Goal: Information Seeking & Learning: Learn about a topic

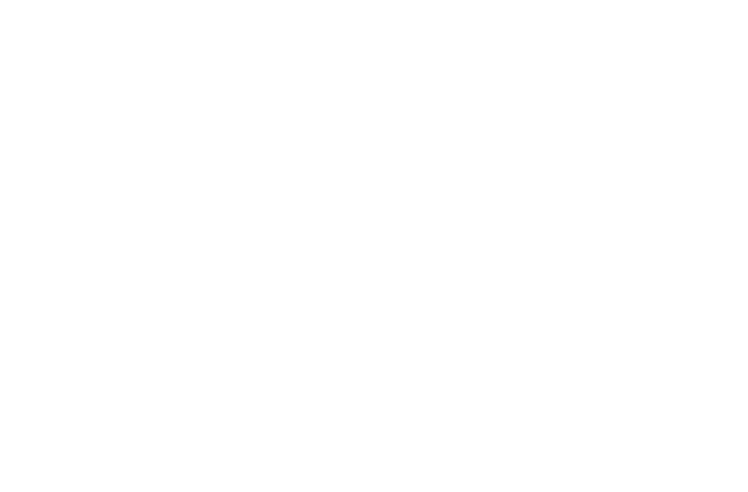
select select "Song"
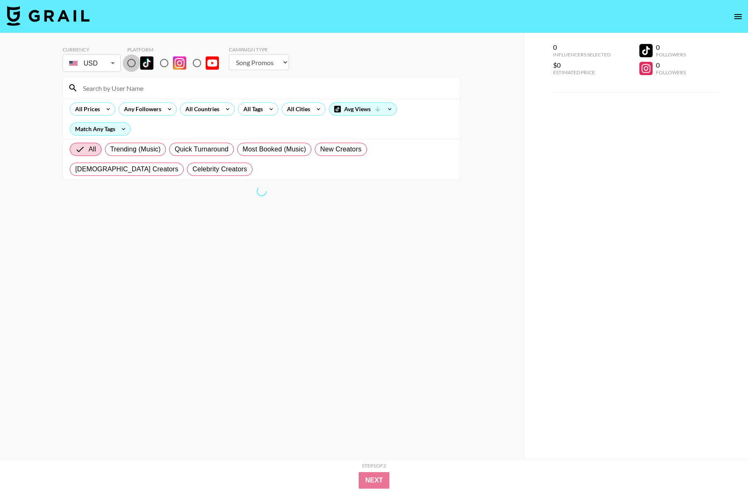
click at [133, 62] on input "radio" at bounding box center [131, 62] width 17 height 17
radio input "true"
click at [276, 66] on select "Choose Type... Song Promos Brand Promos" at bounding box center [259, 62] width 60 height 16
select select "Brand"
click at [229, 54] on select "Choose Type... Song Promos Brand Promos" at bounding box center [259, 62] width 60 height 16
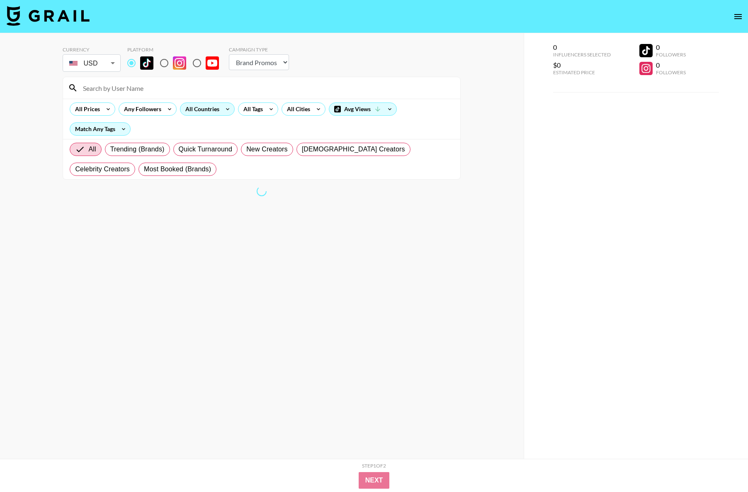
click at [221, 108] on icon at bounding box center [227, 109] width 13 height 12
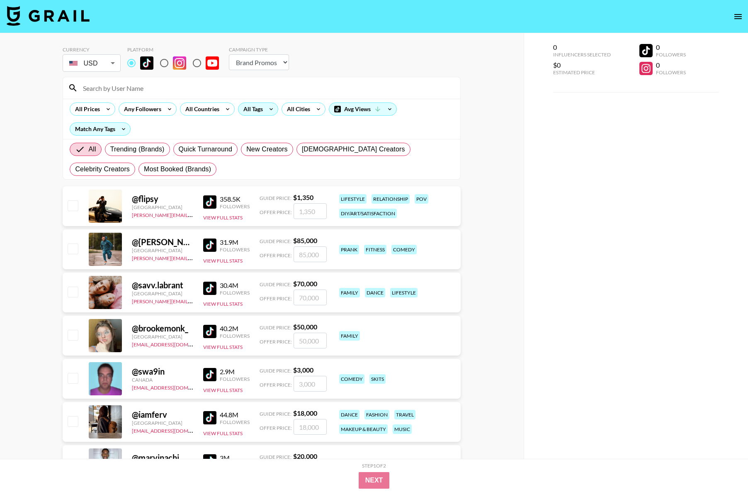
click at [251, 112] on div "All Tags" at bounding box center [251, 109] width 26 height 12
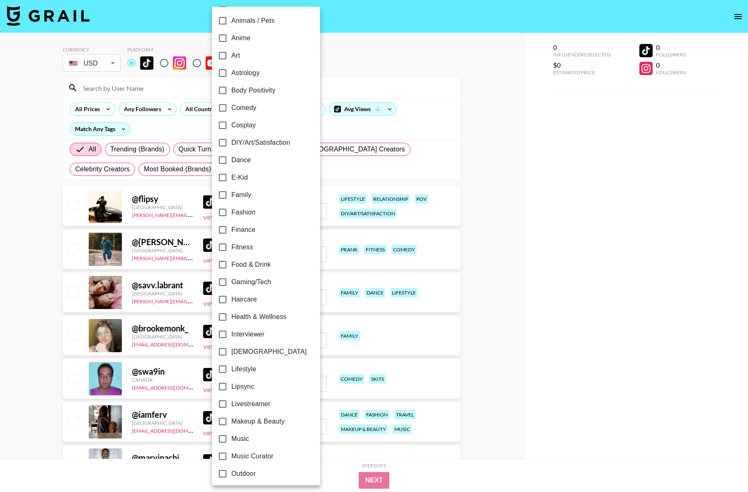
scroll to position [85, 0]
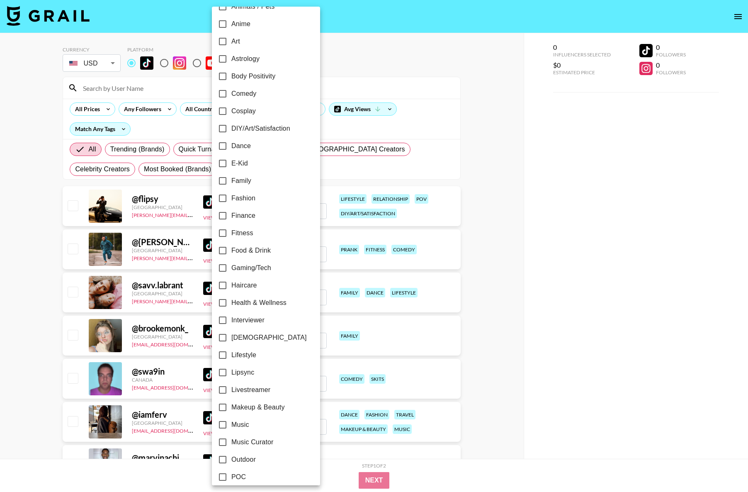
click at [238, 234] on span "Fitness" at bounding box center [242, 233] width 22 height 10
click at [231, 234] on input "Fitness" at bounding box center [222, 232] width 17 height 17
checkbox input "true"
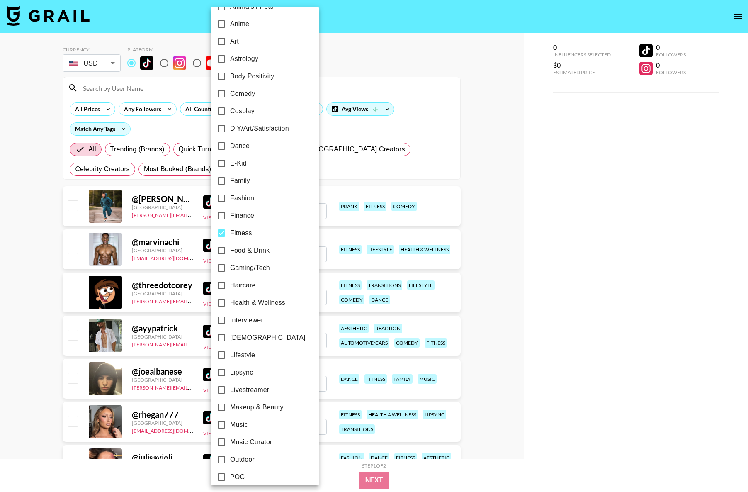
click at [343, 166] on div at bounding box center [374, 246] width 748 height 492
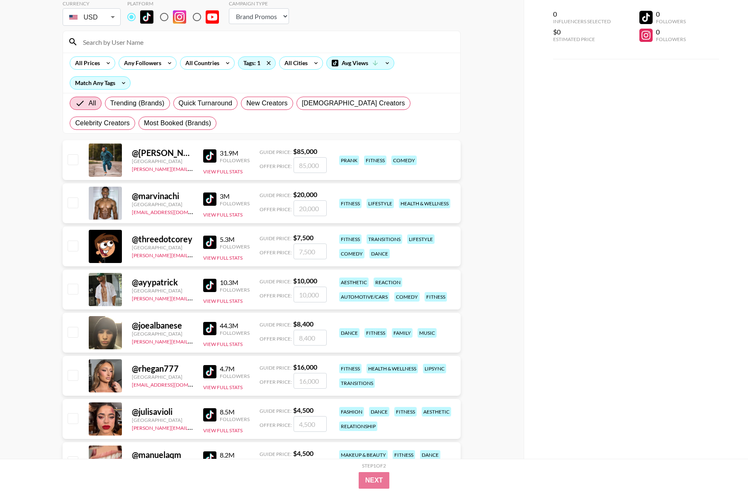
scroll to position [54, 0]
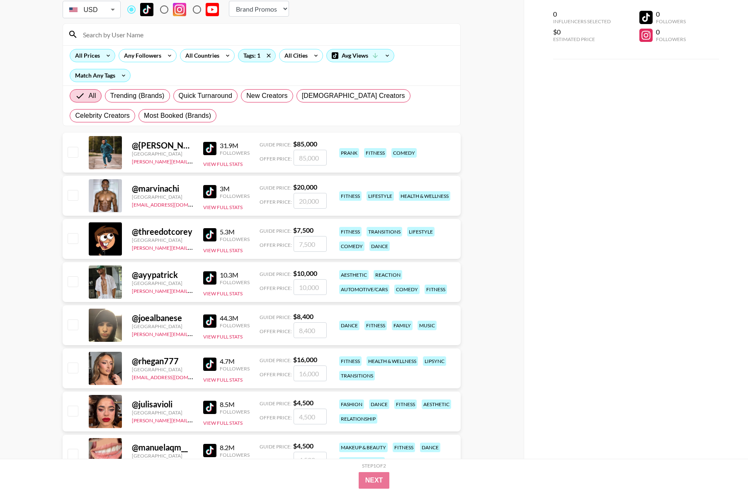
click at [96, 58] on div "All Prices" at bounding box center [86, 55] width 32 height 12
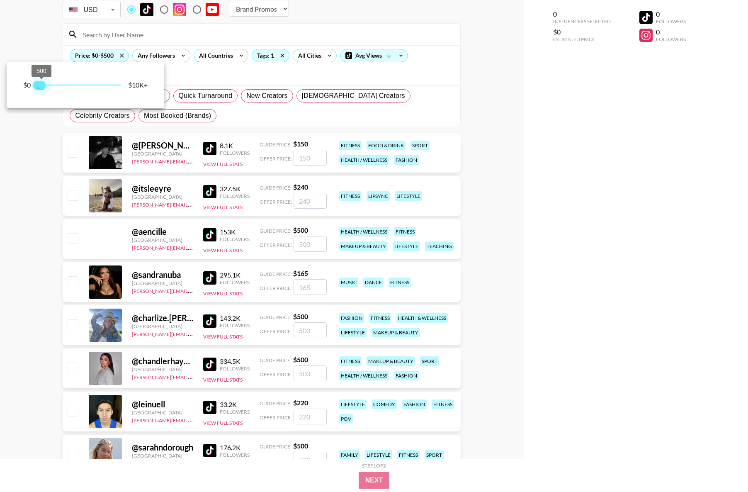
type input "500"
drag, startPoint x: 122, startPoint y: 85, endPoint x: 42, endPoint y: 86, distance: 79.6
click at [42, 86] on span "500" at bounding box center [41, 85] width 8 height 8
click at [265, 176] on div at bounding box center [374, 246] width 748 height 492
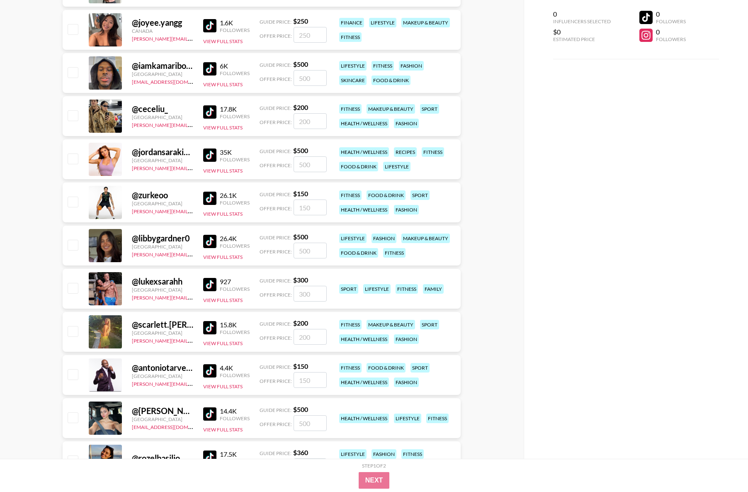
scroll to position [775, 0]
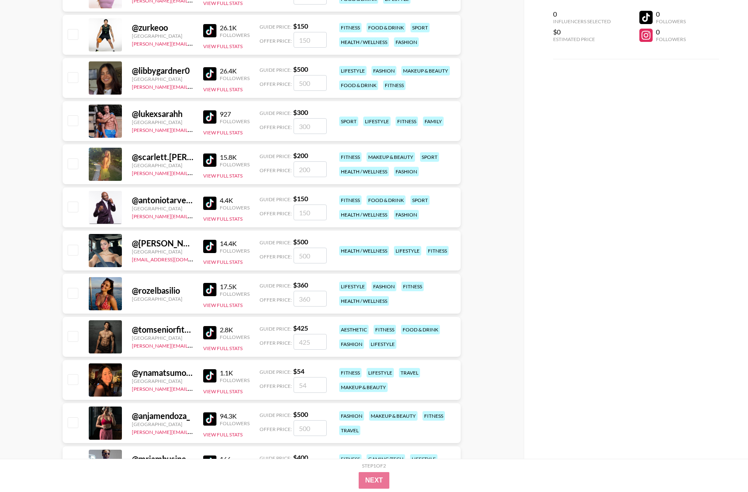
click at [209, 116] on img at bounding box center [209, 116] width 13 height 13
